Goal: Task Accomplishment & Management: Use online tool/utility

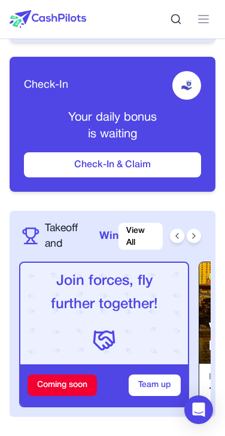
scroll to position [229, 0]
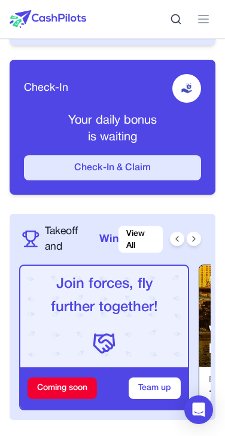
click at [144, 158] on button "Check-In & Claim" at bounding box center [112, 167] width 177 height 25
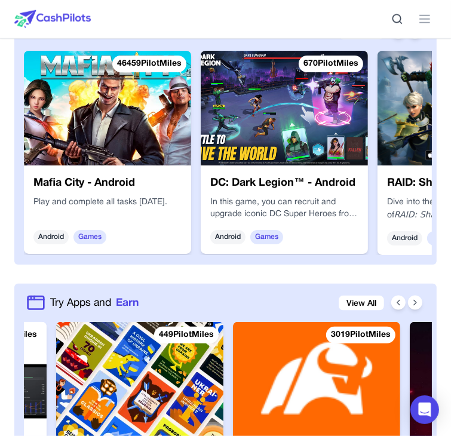
scroll to position [0, 137]
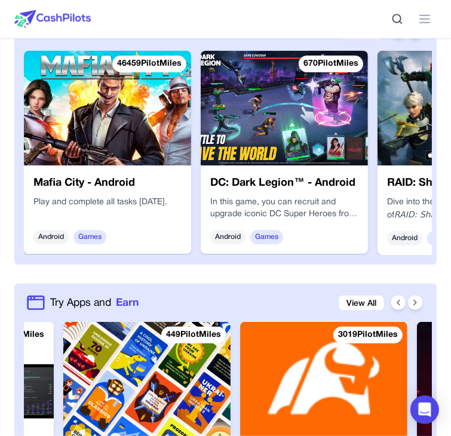
click at [170, 322] on img at bounding box center [146, 379] width 167 height 115
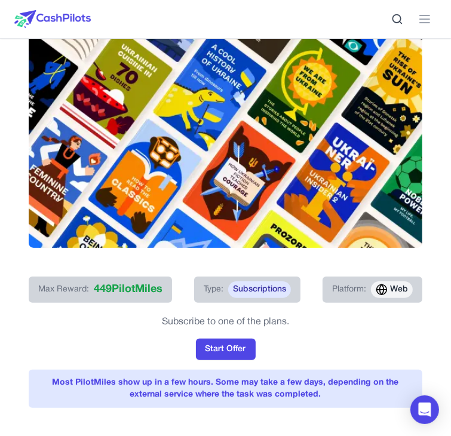
scroll to position [63, 0]
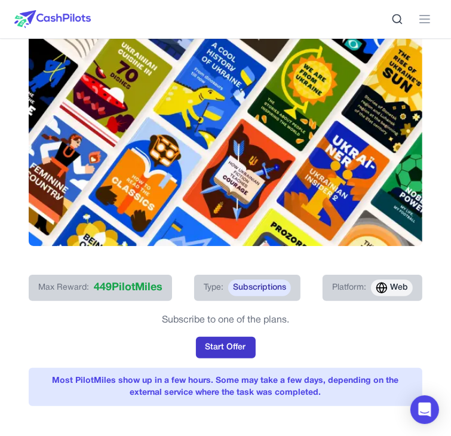
click at [224, 337] on button "Start Offer" at bounding box center [226, 348] width 60 height 22
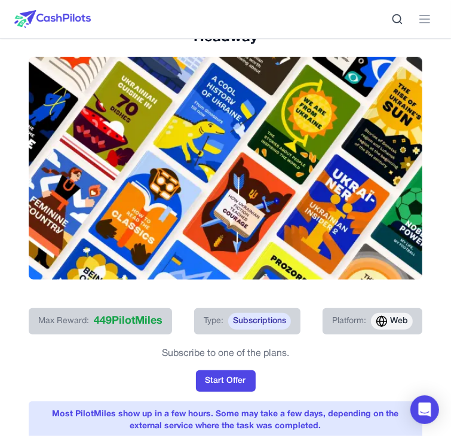
scroll to position [0, 0]
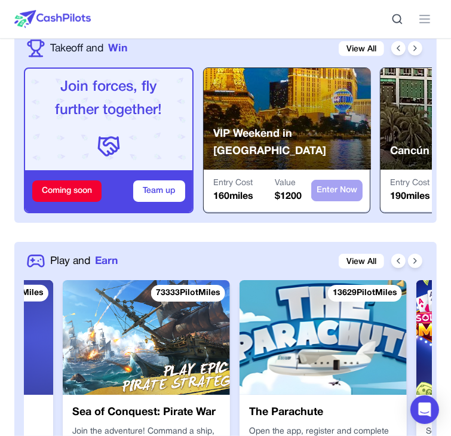
scroll to position [0, 696]
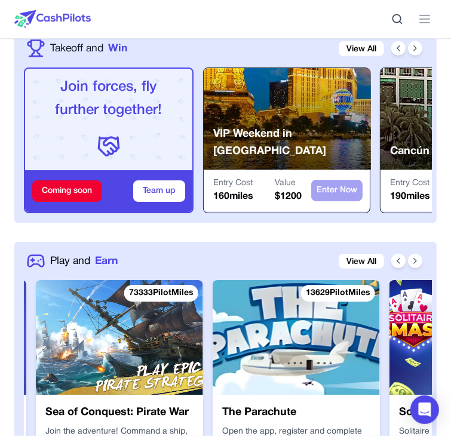
click at [233, 280] on img at bounding box center [296, 337] width 167 height 115
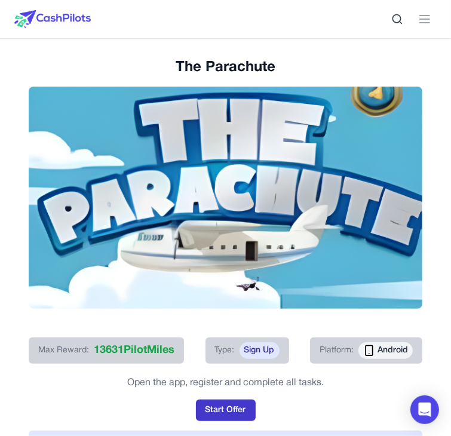
click at [231, 400] on button "Start Offer" at bounding box center [226, 411] width 60 height 22
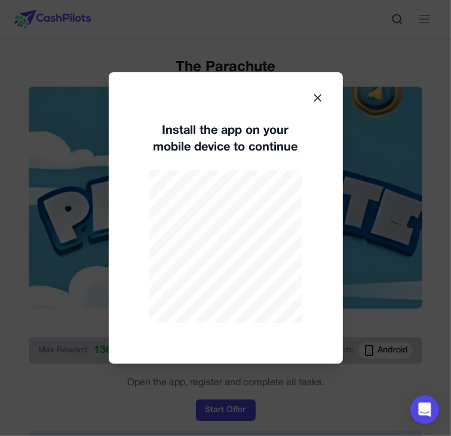
click at [233, 97] on icon at bounding box center [318, 98] width 12 height 12
